Goal: Task Accomplishment & Management: Use online tool/utility

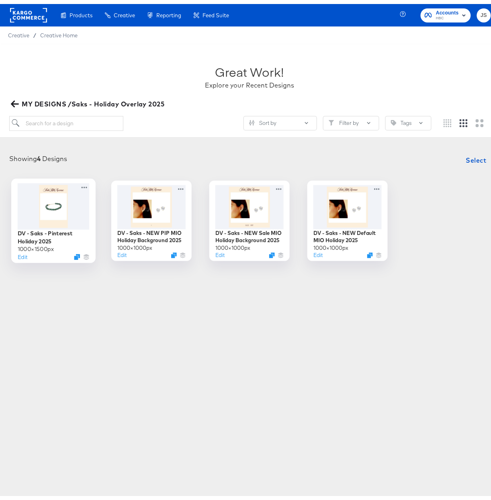
click at [49, 205] on div at bounding box center [54, 202] width 72 height 46
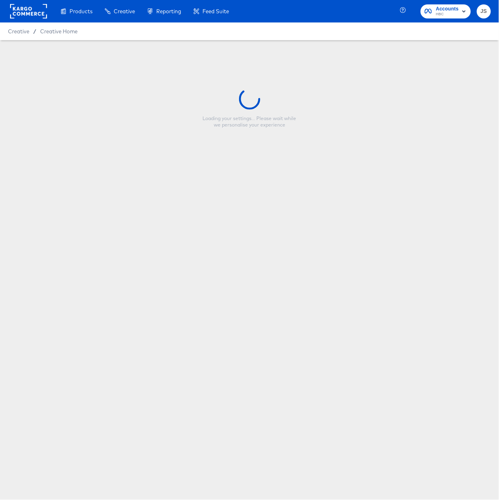
type input "DV - Saks - Pinterest Holiday 2025"
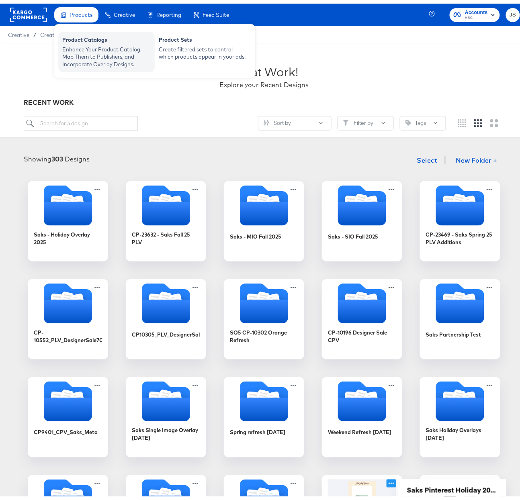
click at [80, 51] on div "Enhance Your Product Catalog, Map Them to Publishers, and Incorporate Overlay D…" at bounding box center [106, 53] width 88 height 23
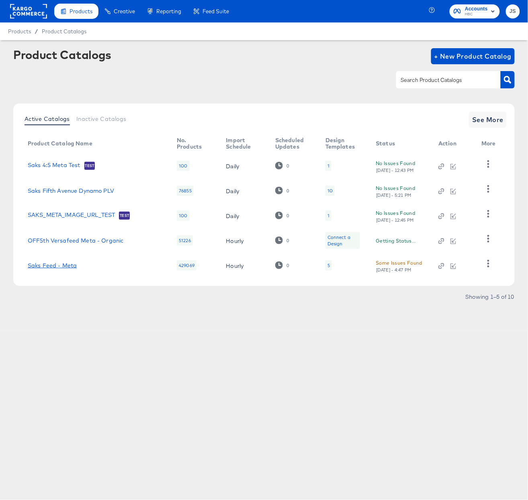
click at [56, 264] on link "Saks Feed - Meta" at bounding box center [52, 265] width 49 height 6
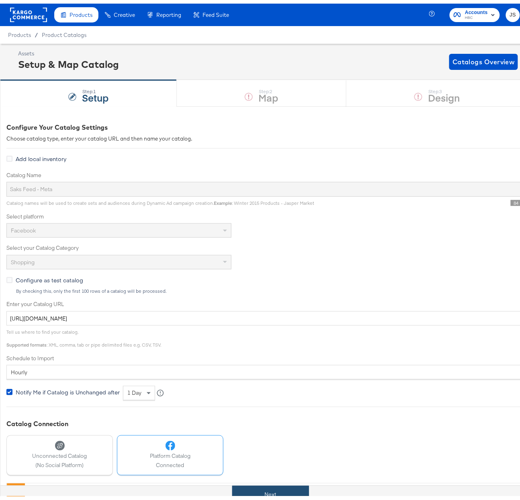
click at [281, 492] on button "Next" at bounding box center [270, 492] width 77 height 18
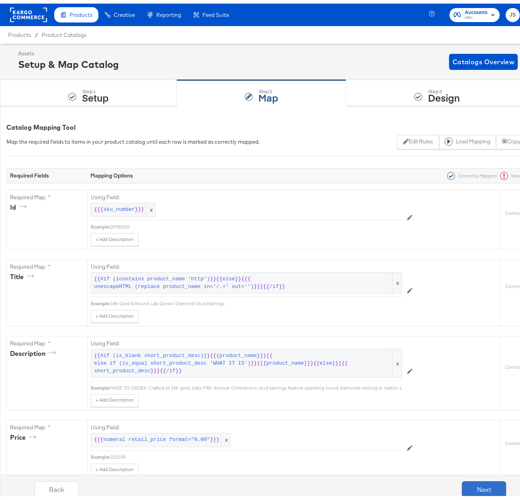
click at [483, 482] on button "Next" at bounding box center [484, 486] width 44 height 16
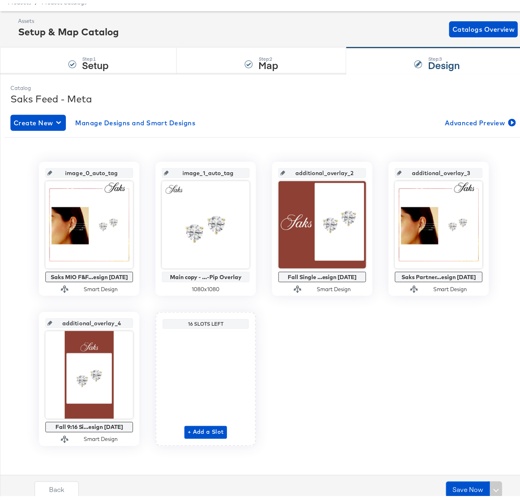
scroll to position [34, 0]
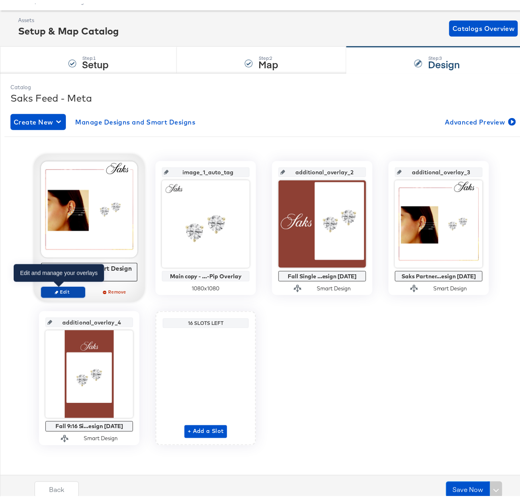
click at [70, 286] on span "Edit" at bounding box center [63, 289] width 37 height 6
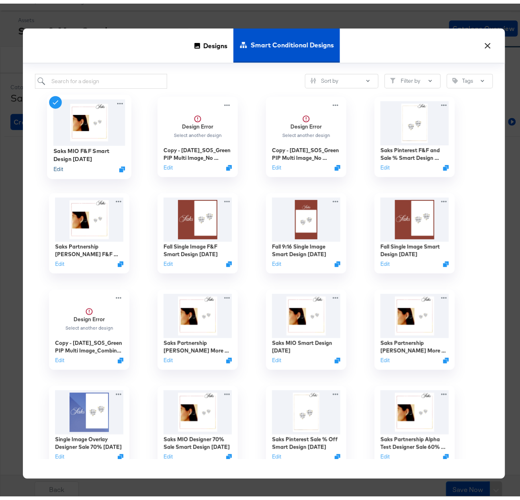
click at [55, 168] on button "Edit" at bounding box center [58, 166] width 10 height 8
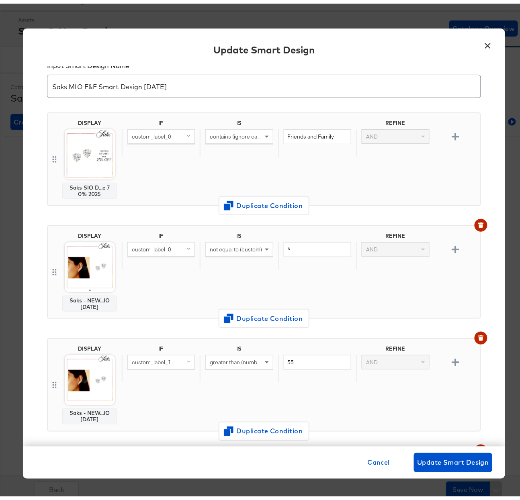
scroll to position [37, 0]
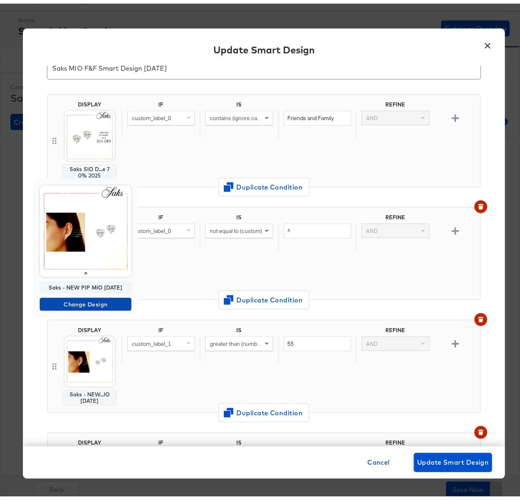
click at [91, 303] on span "Change Design" at bounding box center [85, 301] width 85 height 10
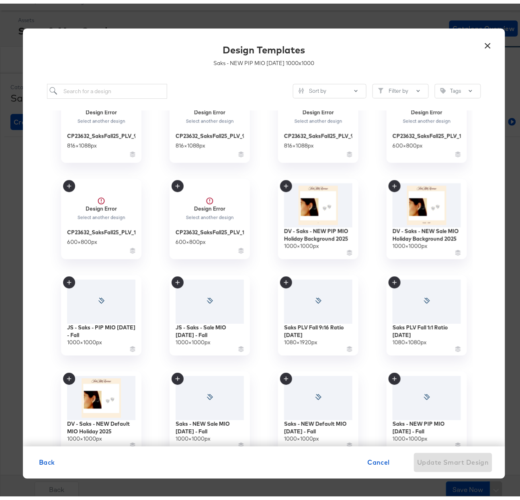
scroll to position [424, 0]
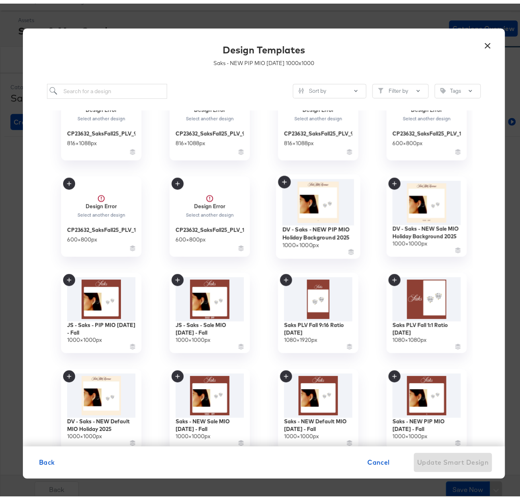
click at [325, 203] on img at bounding box center [319, 199] width 72 height 46
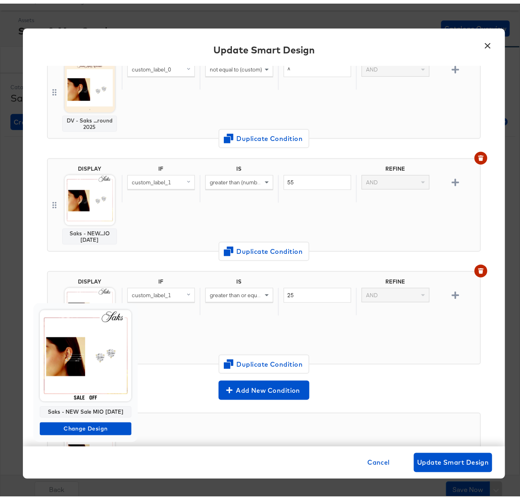
scroll to position [278, 0]
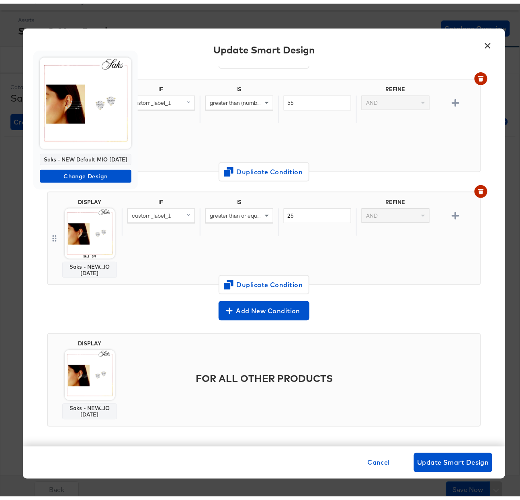
click at [79, 114] on body "Products Products Product Catalogs Enhance Your Product Catalog, Map Them to Pu…" at bounding box center [264, 234] width 528 height 534
click at [90, 171] on span "Change Design" at bounding box center [85, 173] width 85 height 10
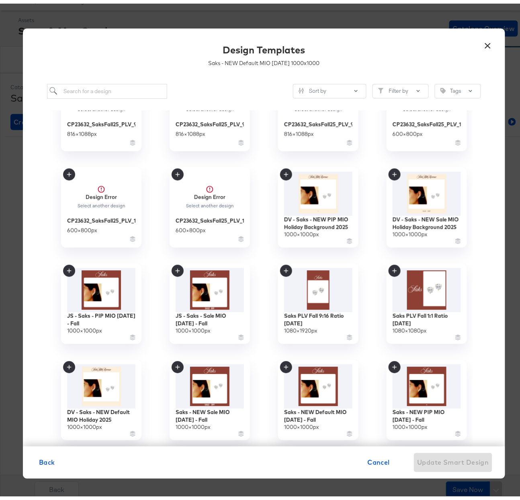
scroll to position [436, 0]
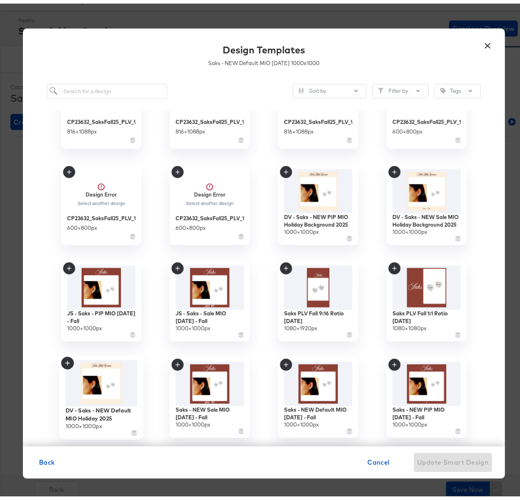
click at [101, 384] on img at bounding box center [102, 379] width 72 height 47
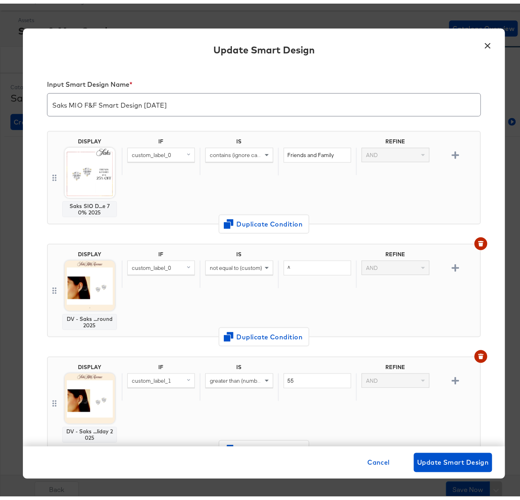
scroll to position [278, 0]
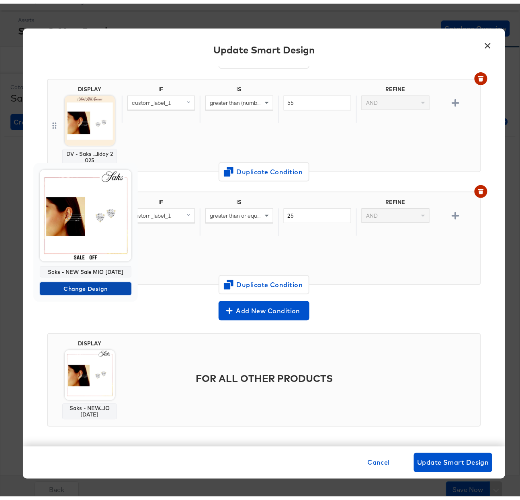
click at [90, 285] on span "Change Design" at bounding box center [85, 286] width 85 height 10
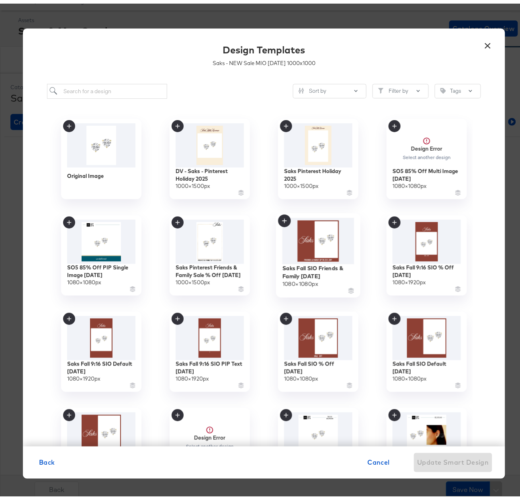
scroll to position [335, 0]
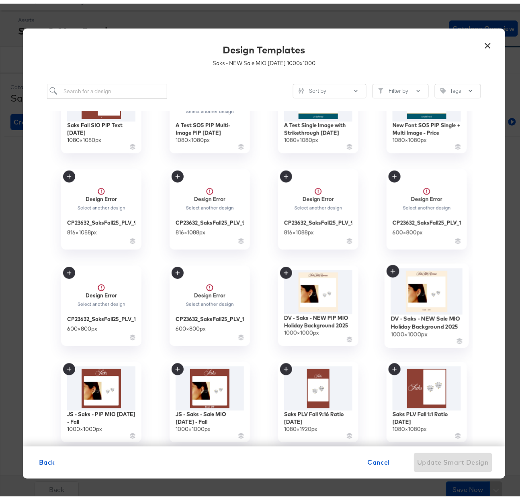
click at [425, 289] on img at bounding box center [427, 288] width 72 height 47
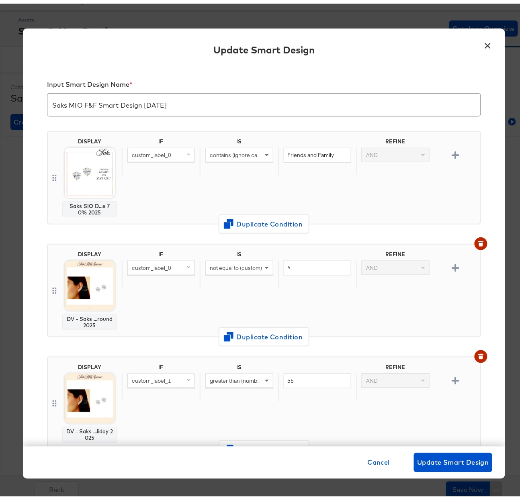
scroll to position [278, 0]
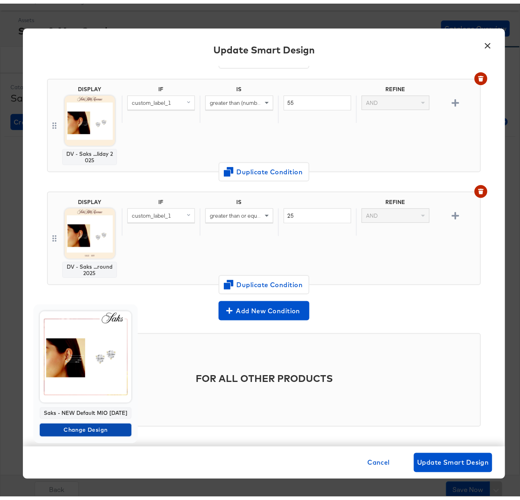
click at [96, 423] on span "Change Design" at bounding box center [85, 427] width 85 height 10
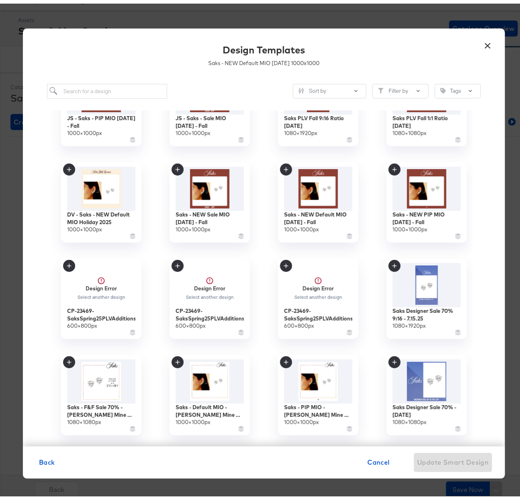
scroll to position [618, 0]
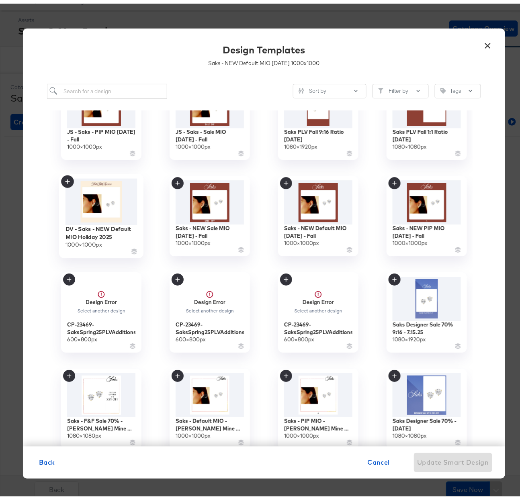
click at [82, 199] on img at bounding box center [102, 198] width 72 height 46
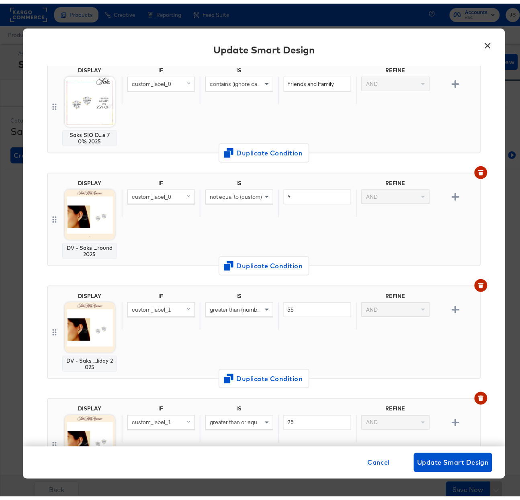
scroll to position [0, 0]
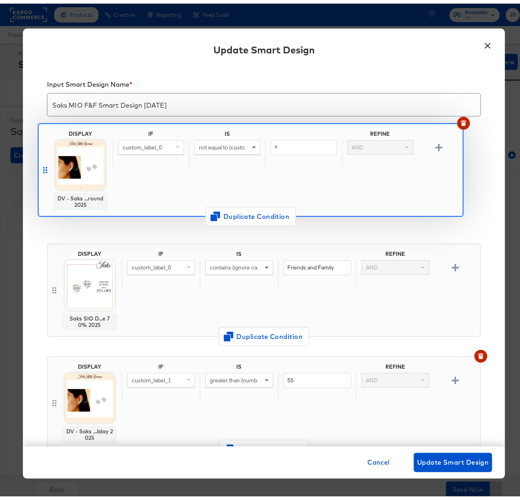
drag, startPoint x: 49, startPoint y: 287, endPoint x: 61, endPoint y: 177, distance: 110.0
click at [47, 160] on div "DISPLAY Saks SIO D...e 70% 2025 IF IS REFINE custom_label_0 contains (ignore ca…" at bounding box center [264, 346] width 434 height 451
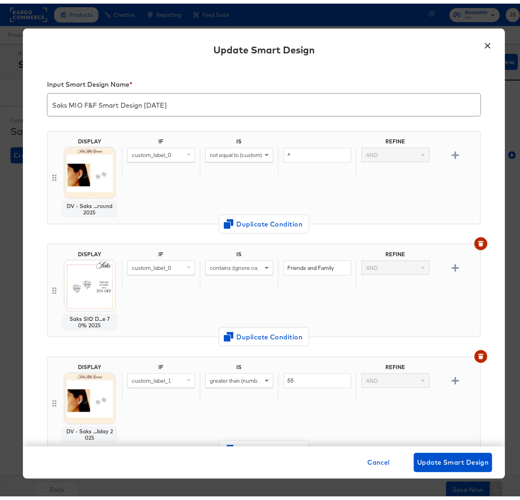
click at [478, 238] on icon "button" at bounding box center [481, 238] width 6 height 1
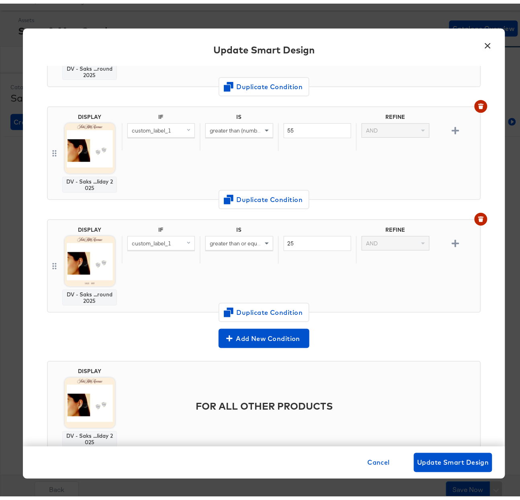
scroll to position [138, 0]
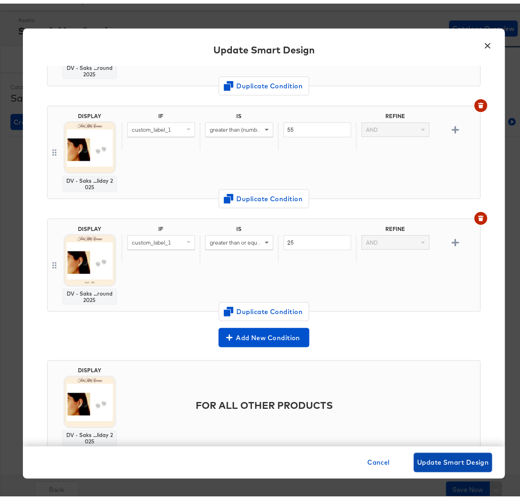
click at [444, 463] on span "Update Smart Design" at bounding box center [453, 459] width 72 height 11
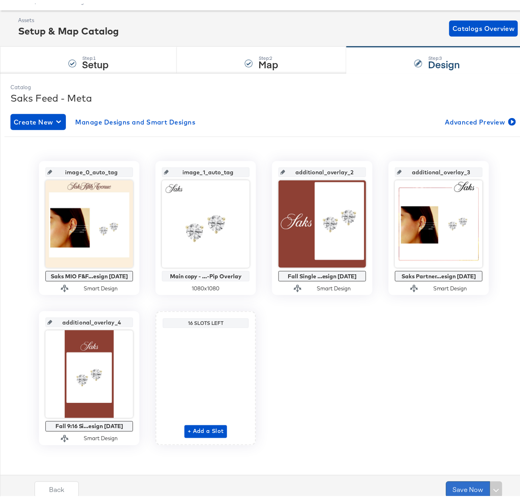
click at [456, 488] on button "Save Now" at bounding box center [468, 486] width 44 height 16
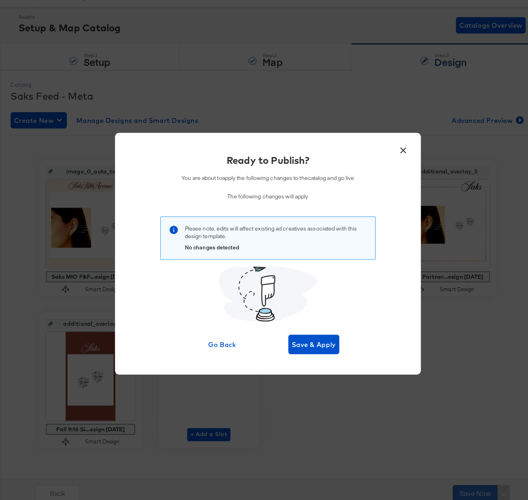
scroll to position [0, 0]
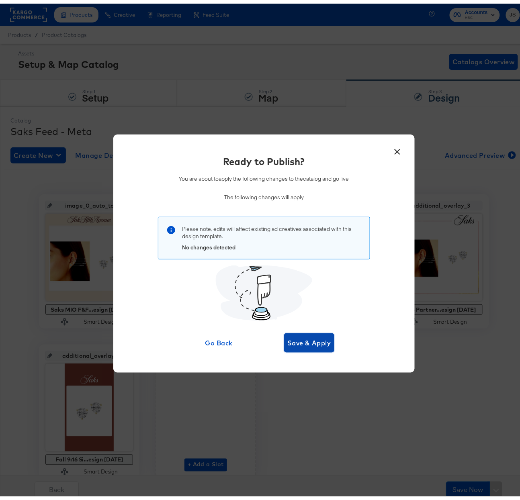
click at [313, 344] on span "Save & Apply" at bounding box center [309, 339] width 44 height 11
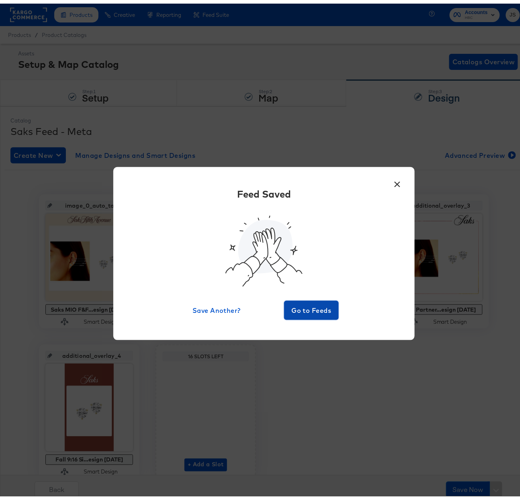
click at [321, 311] on span "Go to Feeds" at bounding box center [311, 306] width 48 height 11
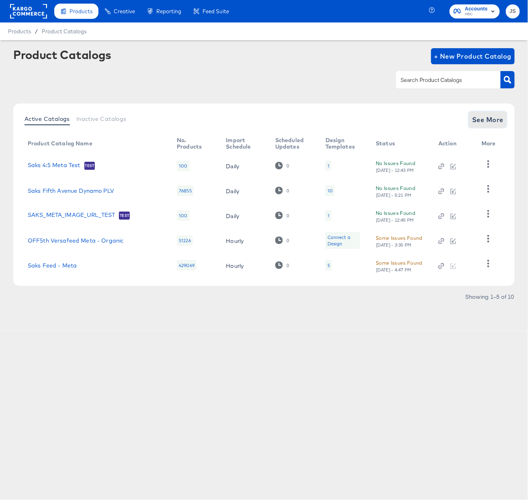
click at [482, 125] on button "See More" at bounding box center [488, 120] width 38 height 16
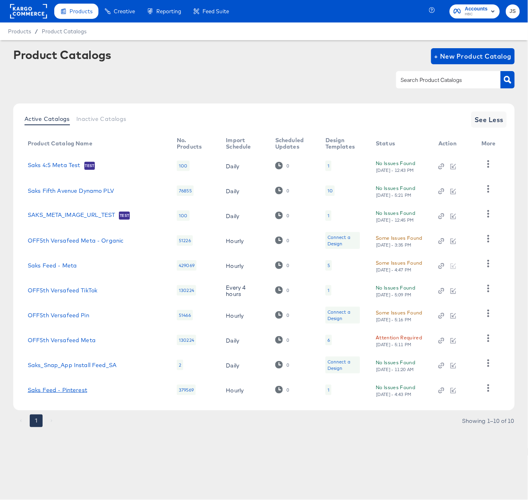
click at [68, 392] on link "Saks Feed - Pinterest" at bounding box center [57, 390] width 59 height 6
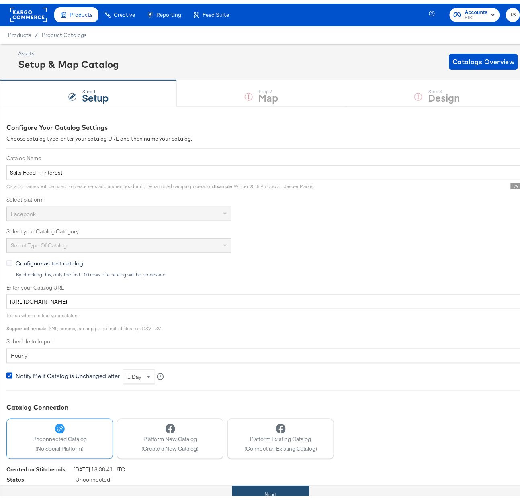
click at [281, 488] on button "Next" at bounding box center [270, 492] width 77 height 18
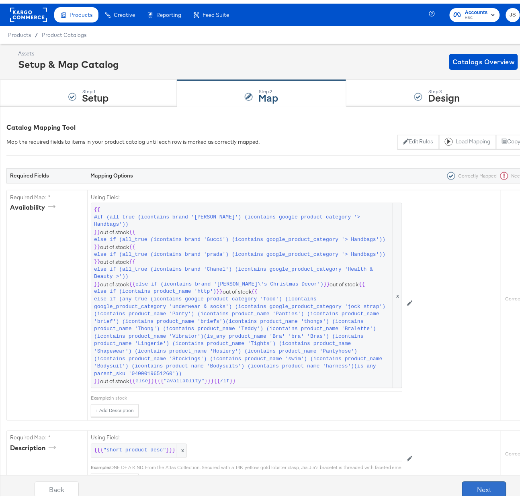
click at [473, 488] on button "Next" at bounding box center [484, 486] width 44 height 16
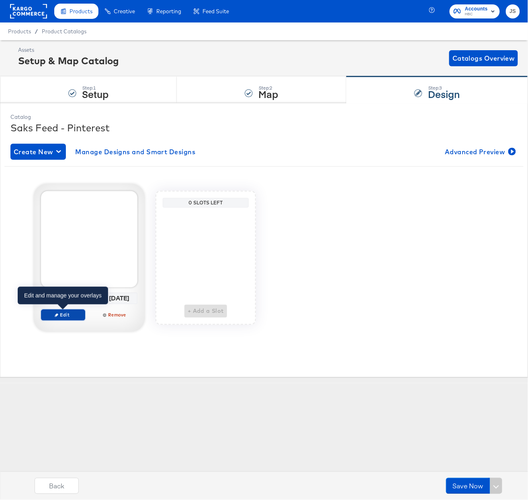
click at [69, 318] on span "Edit" at bounding box center [63, 315] width 37 height 6
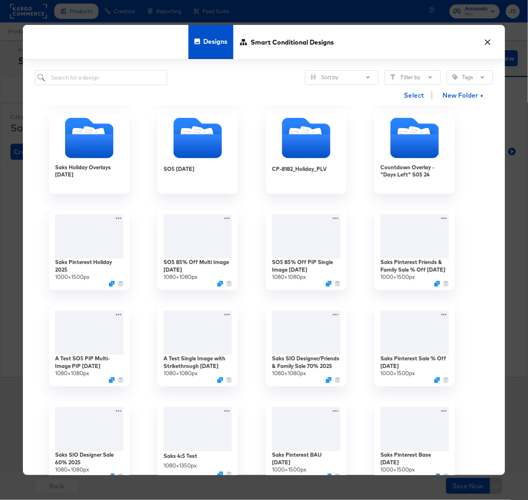
scroll to position [388, 0]
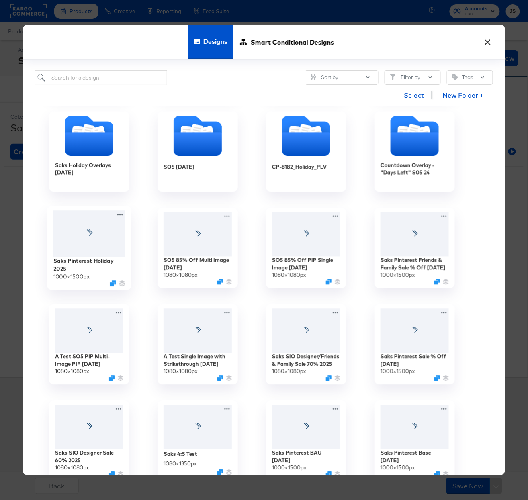
click at [110, 246] on div at bounding box center [89, 234] width 72 height 47
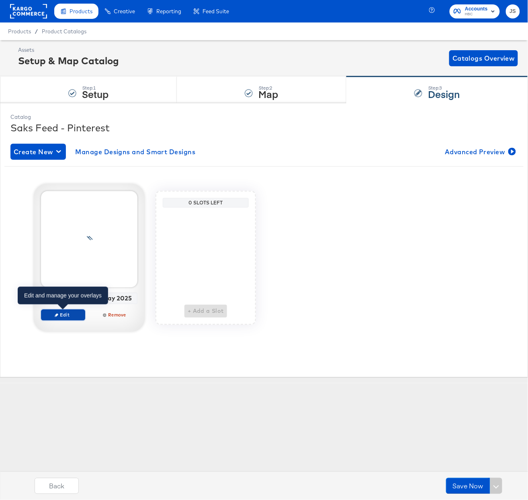
click at [74, 317] on span "Edit" at bounding box center [63, 315] width 37 height 6
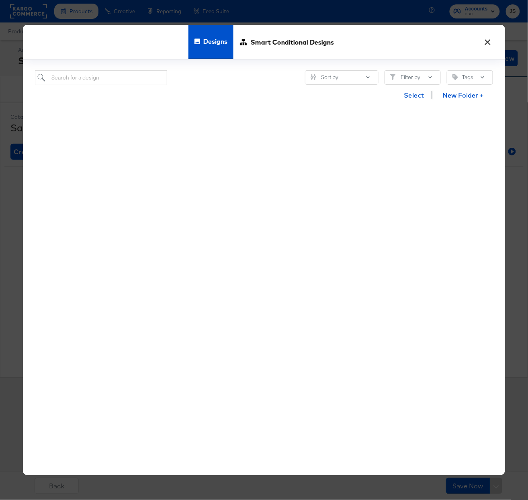
scroll to position [0, 0]
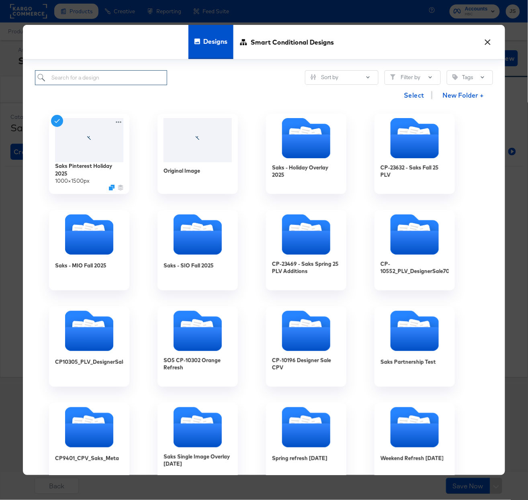
click at [111, 78] on input "search" at bounding box center [101, 77] width 132 height 15
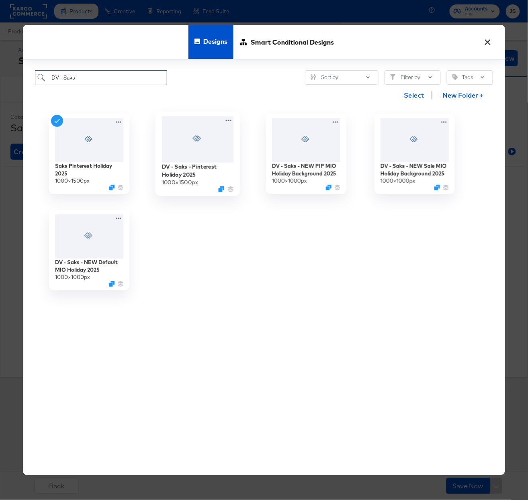
type input "DV - Saks"
click at [203, 153] on div at bounding box center [198, 139] width 72 height 46
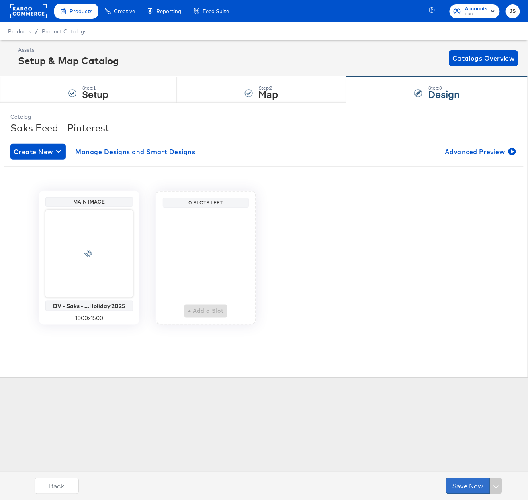
click at [467, 489] on button "Save Now" at bounding box center [468, 486] width 44 height 16
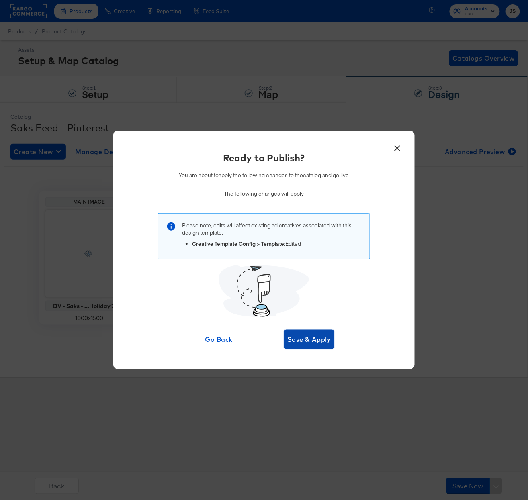
click at [315, 340] on span "Save & Apply" at bounding box center [309, 339] width 44 height 11
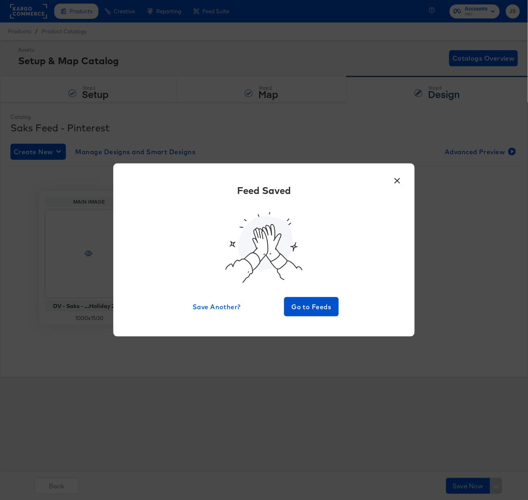
click at [399, 182] on button "×" at bounding box center [397, 179] width 14 height 14
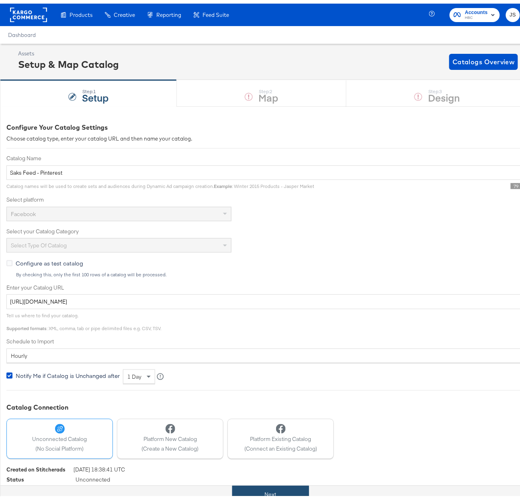
click at [274, 489] on button "Next" at bounding box center [270, 492] width 77 height 18
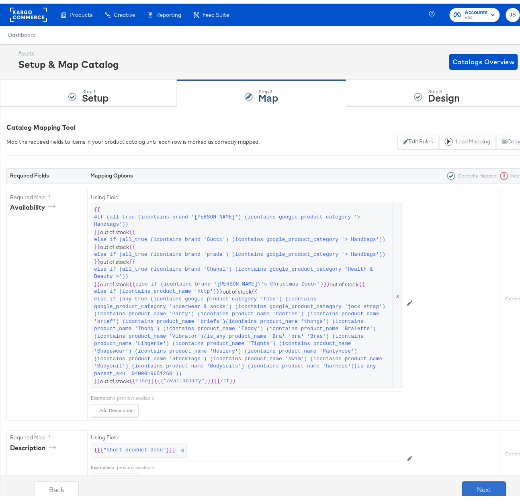
click at [486, 486] on button "Next" at bounding box center [484, 486] width 44 height 16
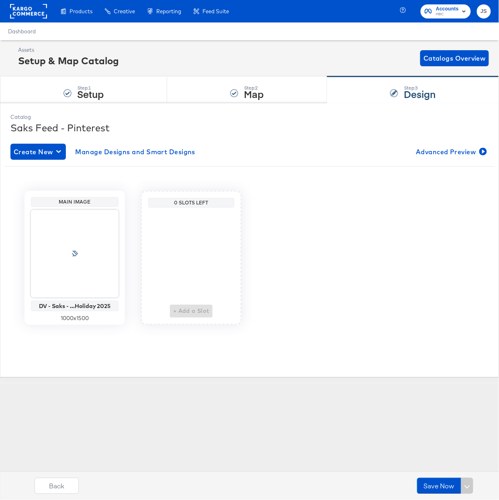
click at [33, 12] on rect at bounding box center [28, 11] width 37 height 14
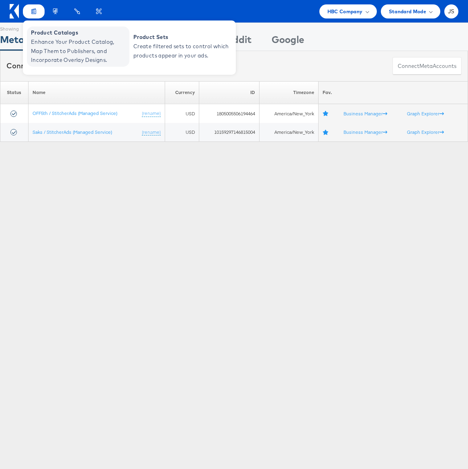
click at [56, 40] on span "Enhance Your Product Catalog, Map Them to Publishers, and Incorporate Overlay D…" at bounding box center [79, 50] width 96 height 27
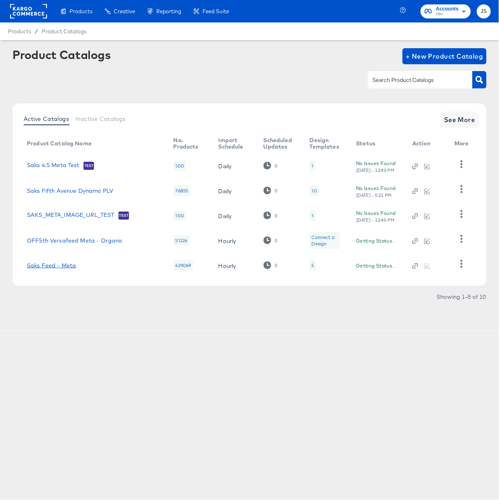
click at [55, 268] on link "Saks Feed - Meta" at bounding box center [51, 265] width 49 height 6
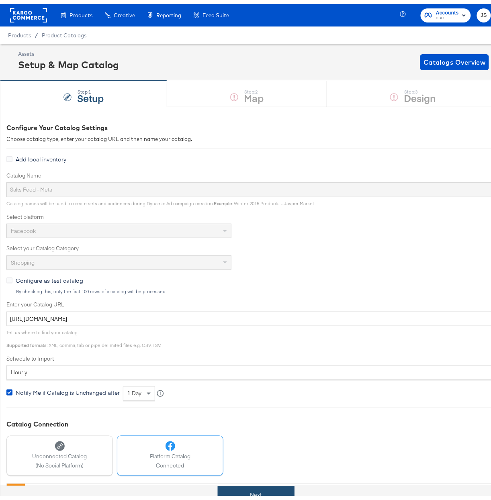
click at [260, 494] on button "Next" at bounding box center [256, 492] width 77 height 18
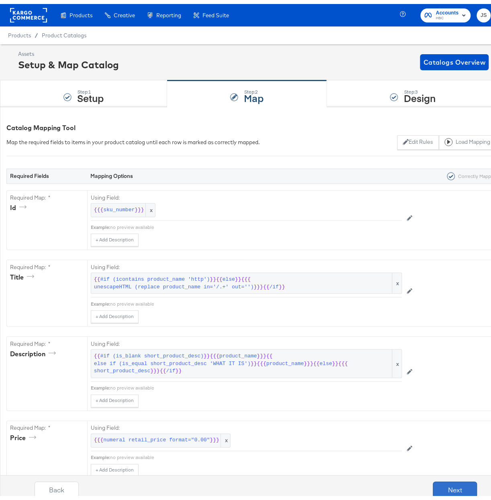
click at [450, 483] on button "Next" at bounding box center [455, 486] width 44 height 16
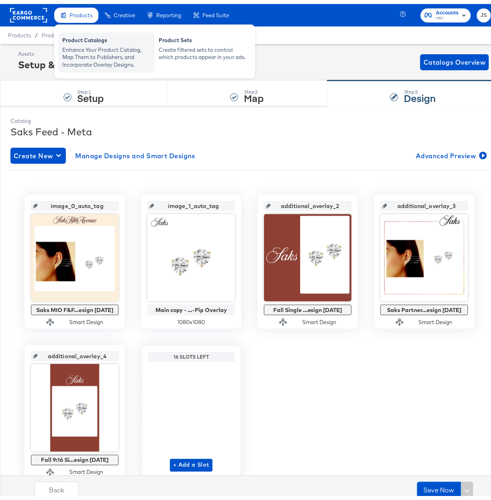
click at [87, 55] on div "Enhance Your Product Catalog, Map Them to Publishers, and Incorporate Overlay D…" at bounding box center [106, 53] width 88 height 23
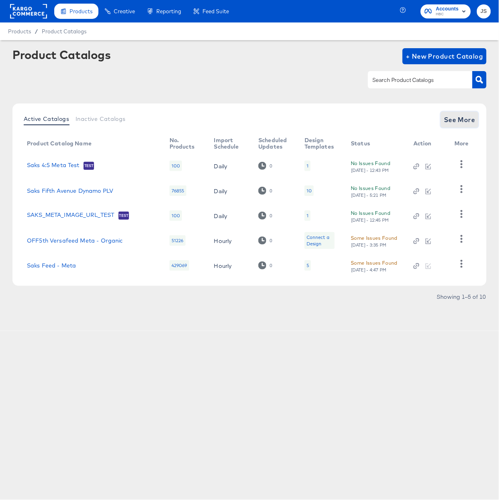
click at [452, 115] on span "See More" at bounding box center [459, 119] width 31 height 11
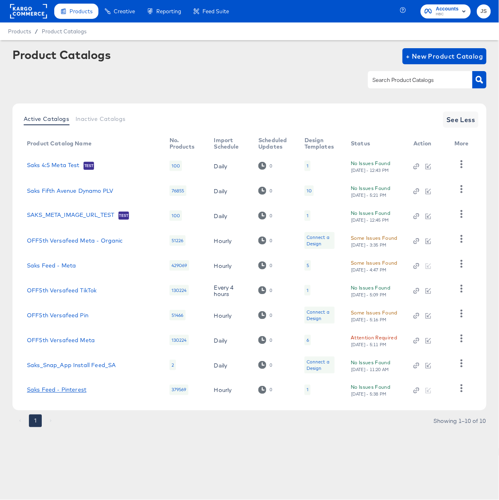
click at [68, 391] on link "Saks Feed - Pinterest" at bounding box center [56, 390] width 59 height 6
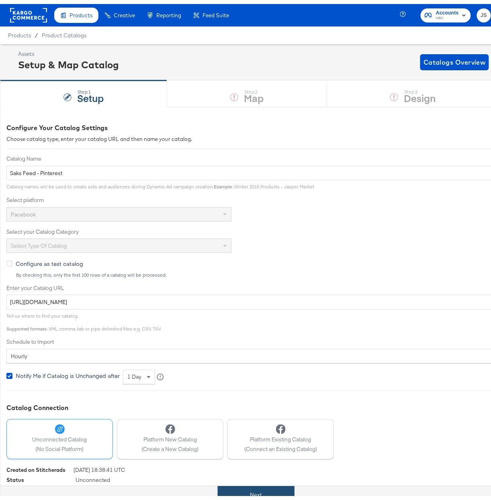
click at [261, 494] on button "Next" at bounding box center [256, 492] width 77 height 18
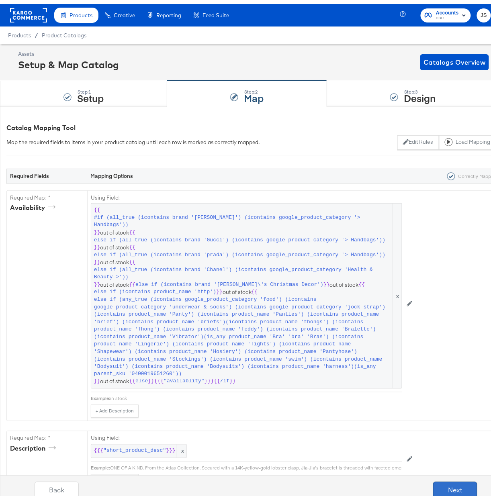
click at [443, 489] on button "Next" at bounding box center [455, 486] width 44 height 16
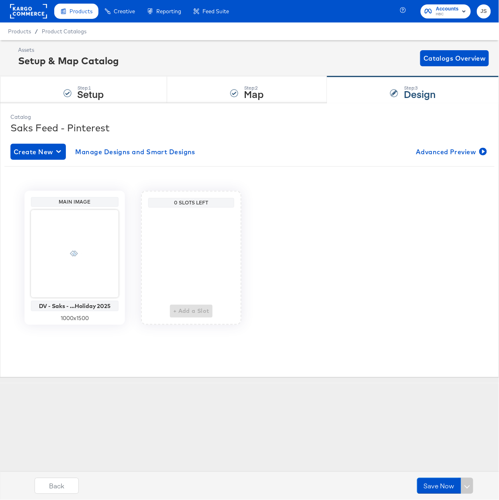
drag, startPoint x: 49, startPoint y: 12, endPoint x: 40, endPoint y: 11, distance: 8.5
click at [49, 12] on div "Products Creative Reporting Feed Suite" at bounding box center [117, 11] width 235 height 23
click at [40, 11] on rect at bounding box center [28, 11] width 37 height 14
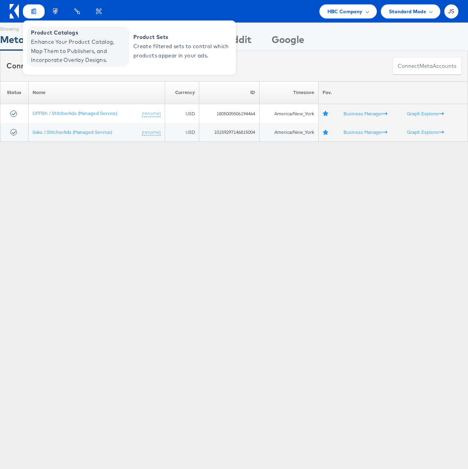
click at [48, 45] on span "Enhance Your Product Catalog, Map Them to Publishers, and Incorporate Overlay D…" at bounding box center [79, 50] width 96 height 27
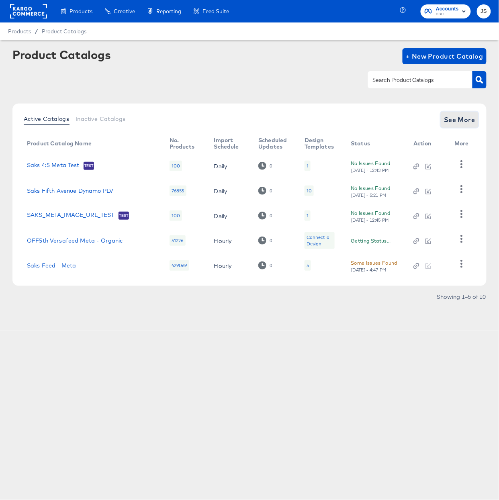
click at [472, 121] on span "See More" at bounding box center [459, 119] width 31 height 11
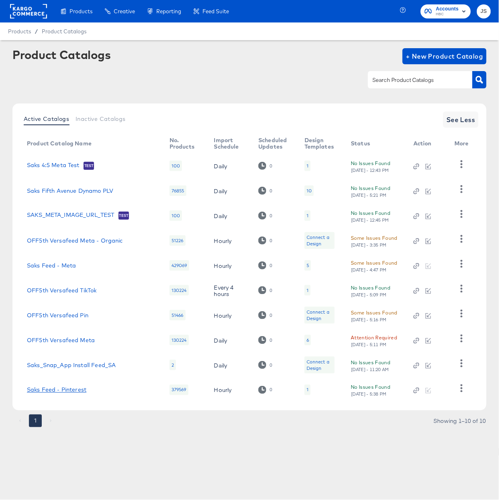
click at [80, 393] on link "Saks Feed - Pinterest" at bounding box center [56, 390] width 59 height 6
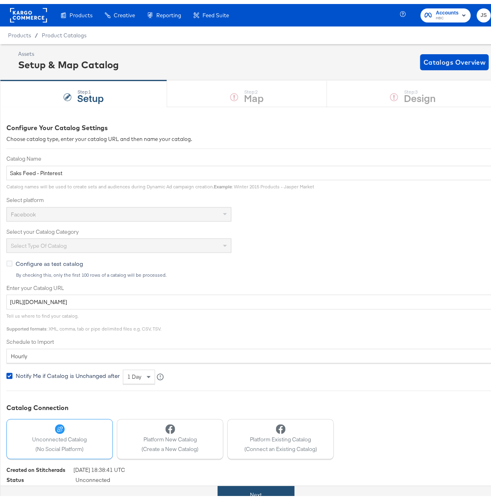
click at [271, 491] on button "Next" at bounding box center [256, 492] width 77 height 18
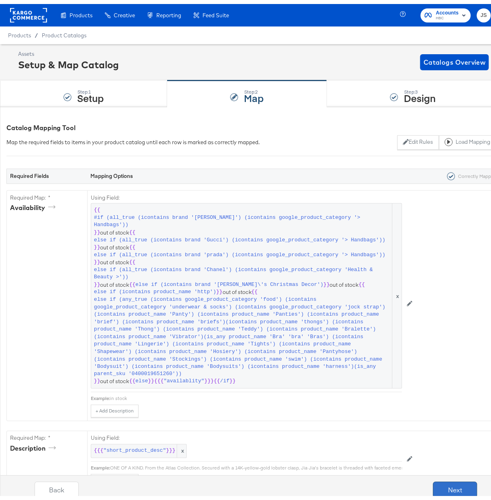
click at [447, 485] on button "Next" at bounding box center [455, 486] width 44 height 16
